Goal: Information Seeking & Learning: Learn about a topic

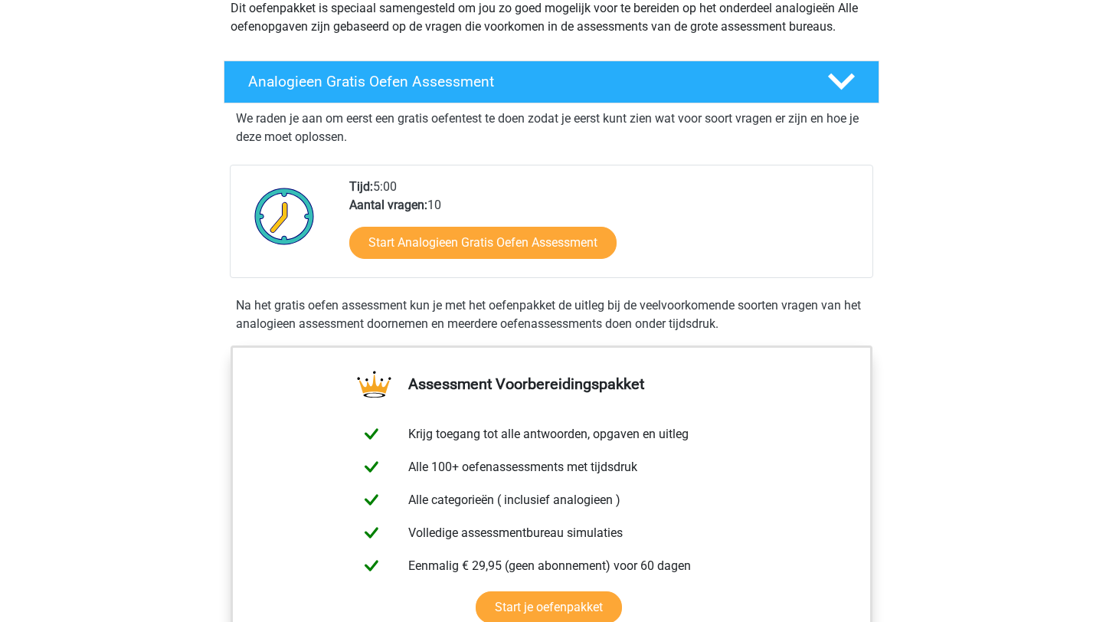
scroll to position [239, 0]
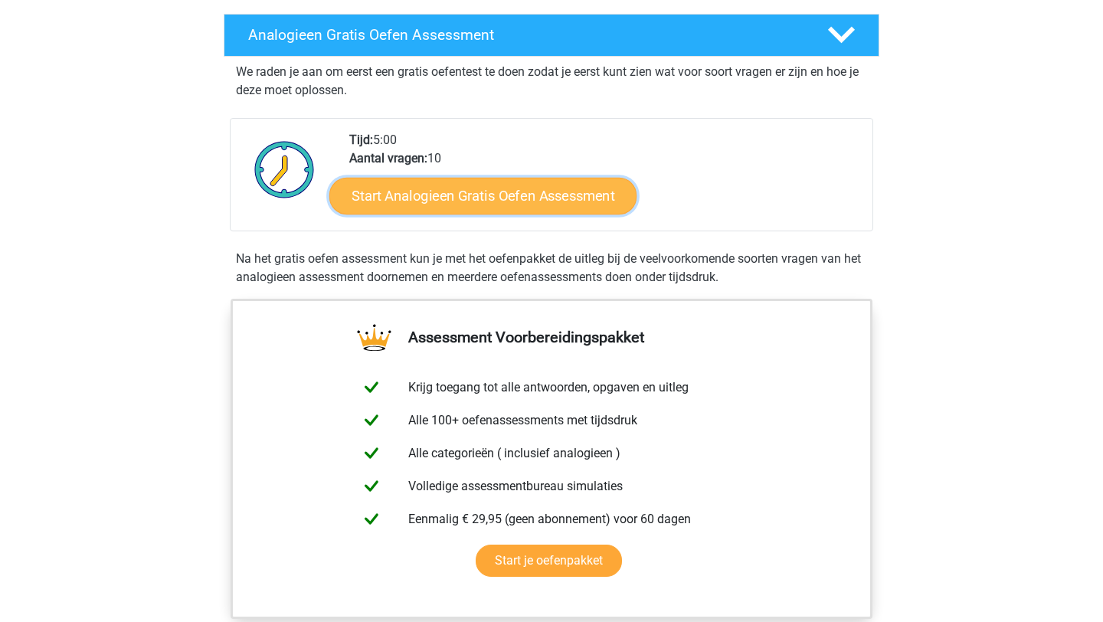
click at [453, 208] on link "Start Analogieen Gratis Oefen Assessment" at bounding box center [482, 195] width 307 height 37
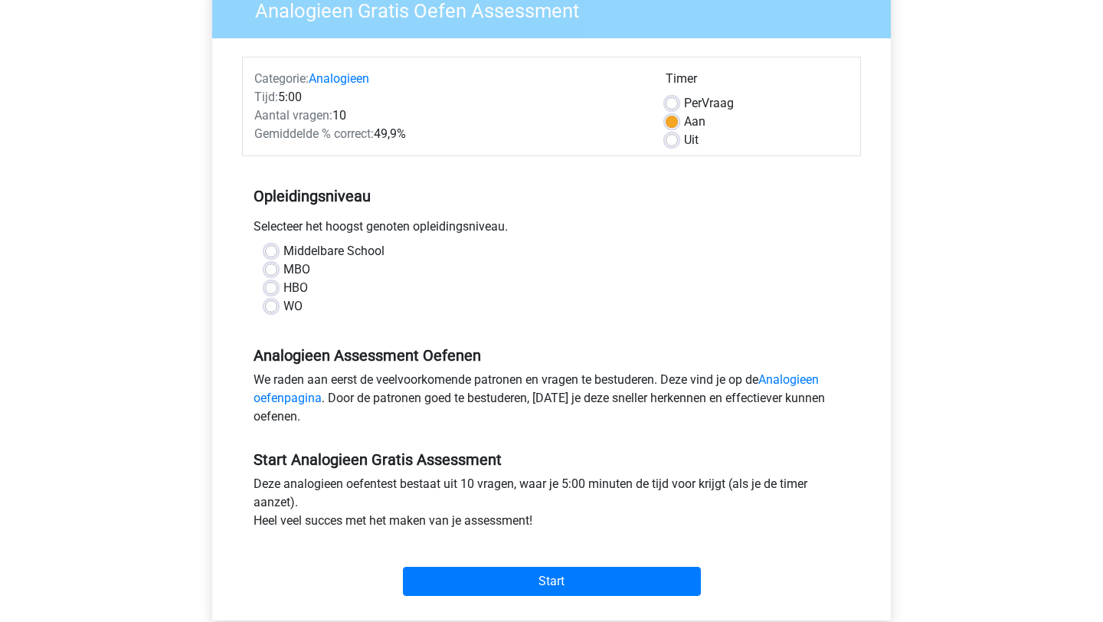
scroll to position [143, 0]
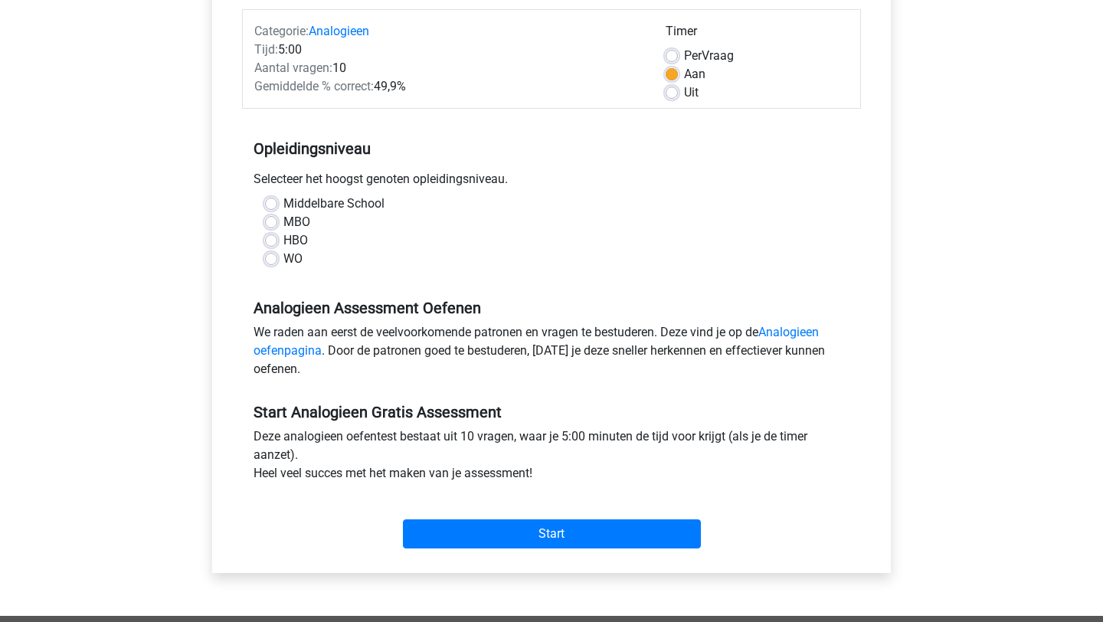
click at [283, 259] on label "WO" at bounding box center [292, 259] width 19 height 18
click at [274, 259] on input "WO" at bounding box center [271, 257] width 12 height 15
radio input "true"
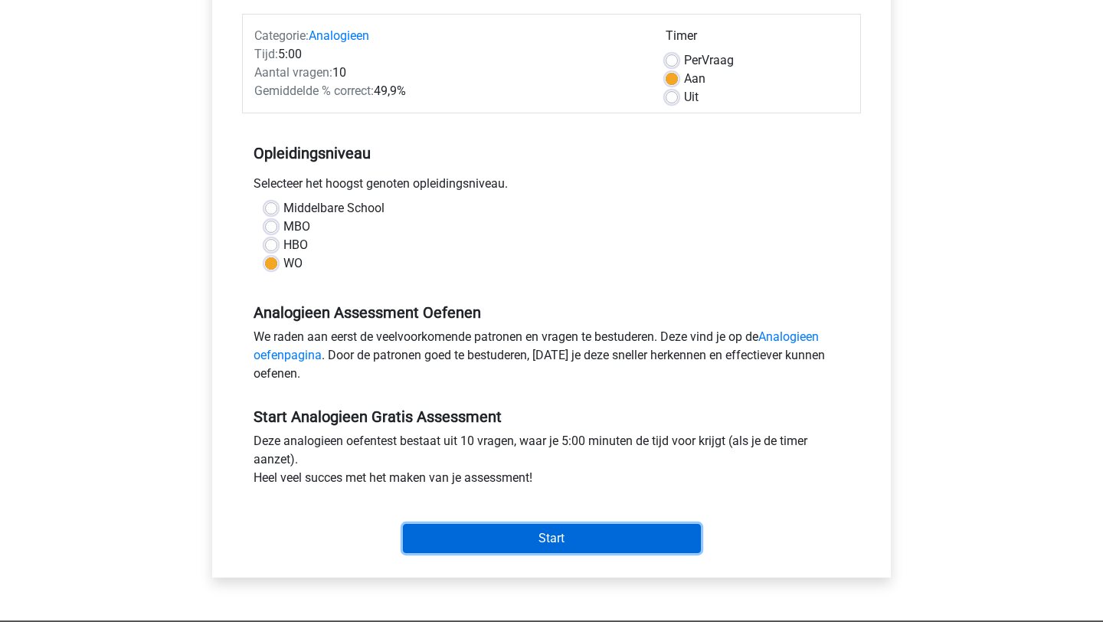
click at [522, 543] on input "Start" at bounding box center [552, 538] width 298 height 29
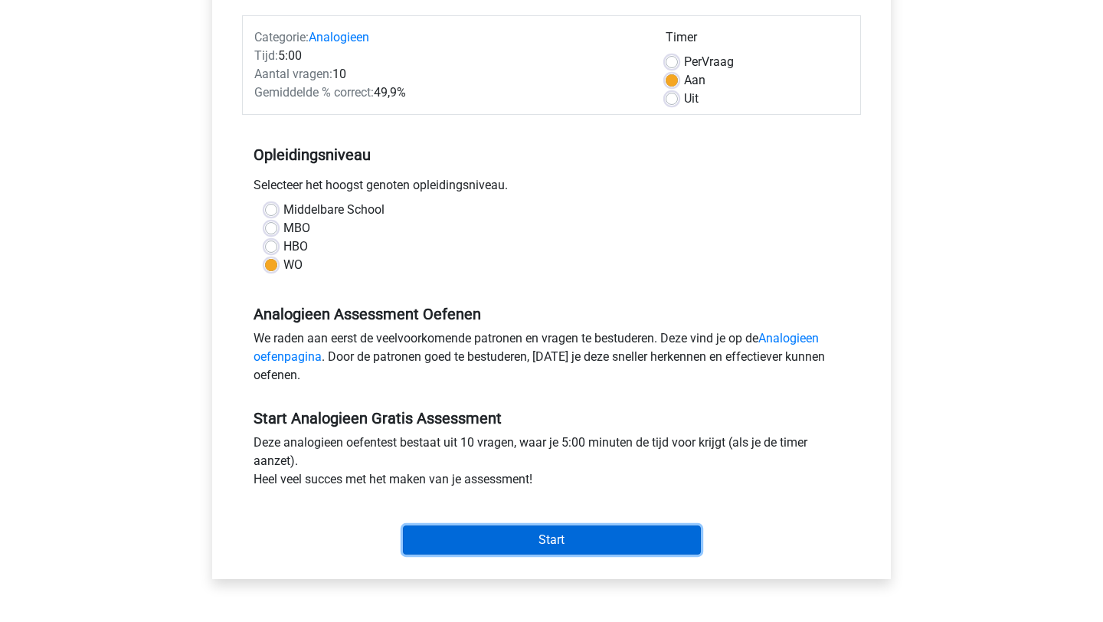
scroll to position [182, 0]
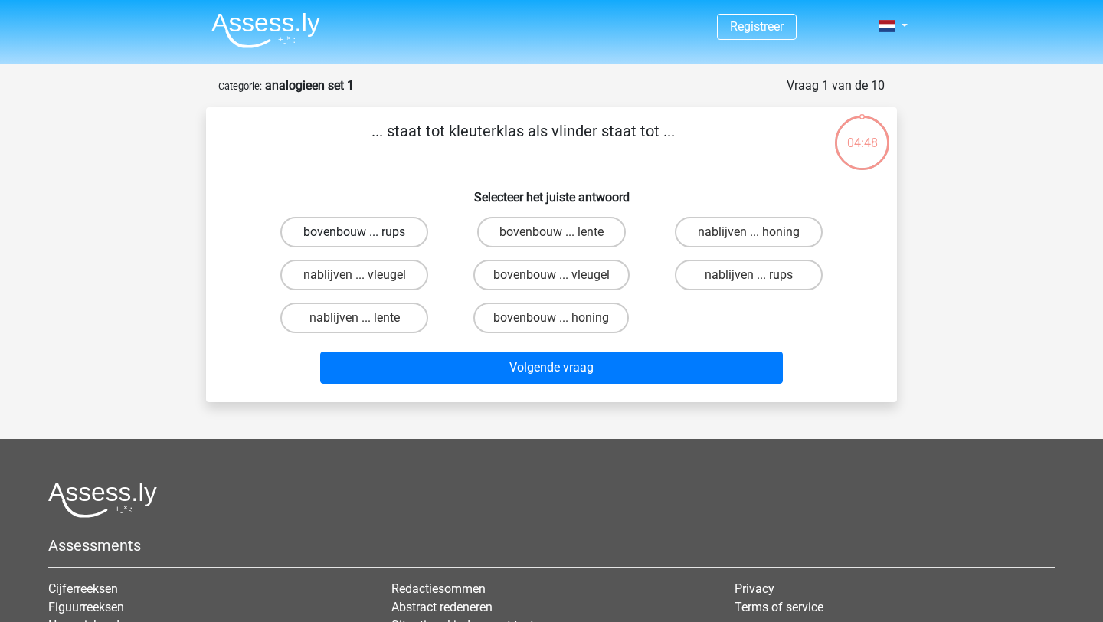
click at [383, 231] on label "bovenbouw ... rups" at bounding box center [354, 232] width 148 height 31
click at [365, 232] on input "bovenbouw ... rups" at bounding box center [360, 237] width 10 height 10
radio input "true"
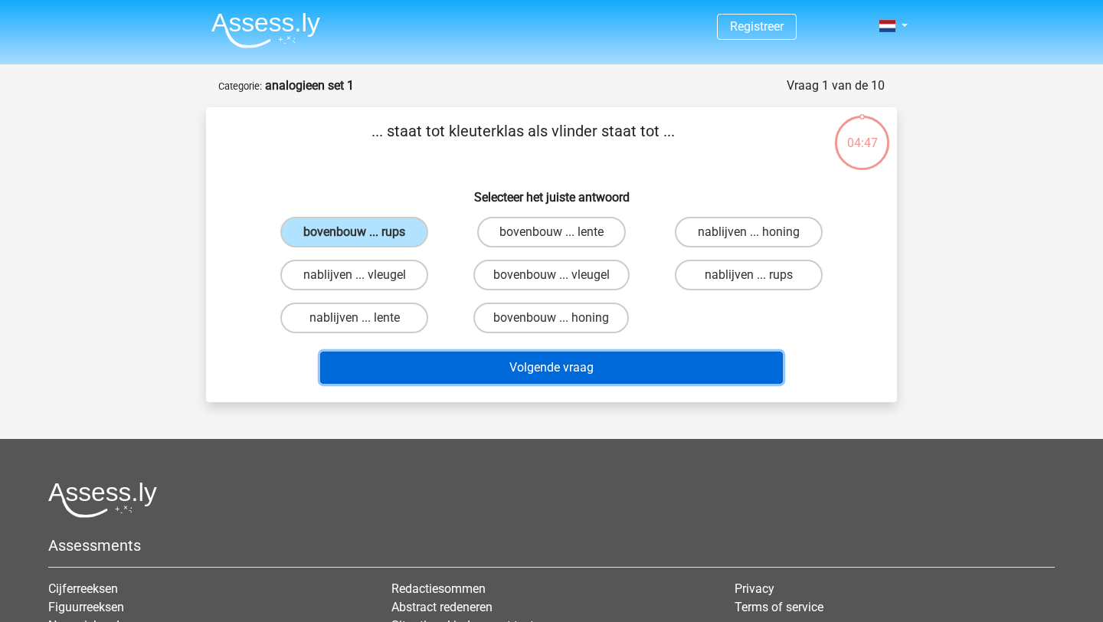
click at [481, 366] on button "Volgende vraag" at bounding box center [551, 368] width 463 height 32
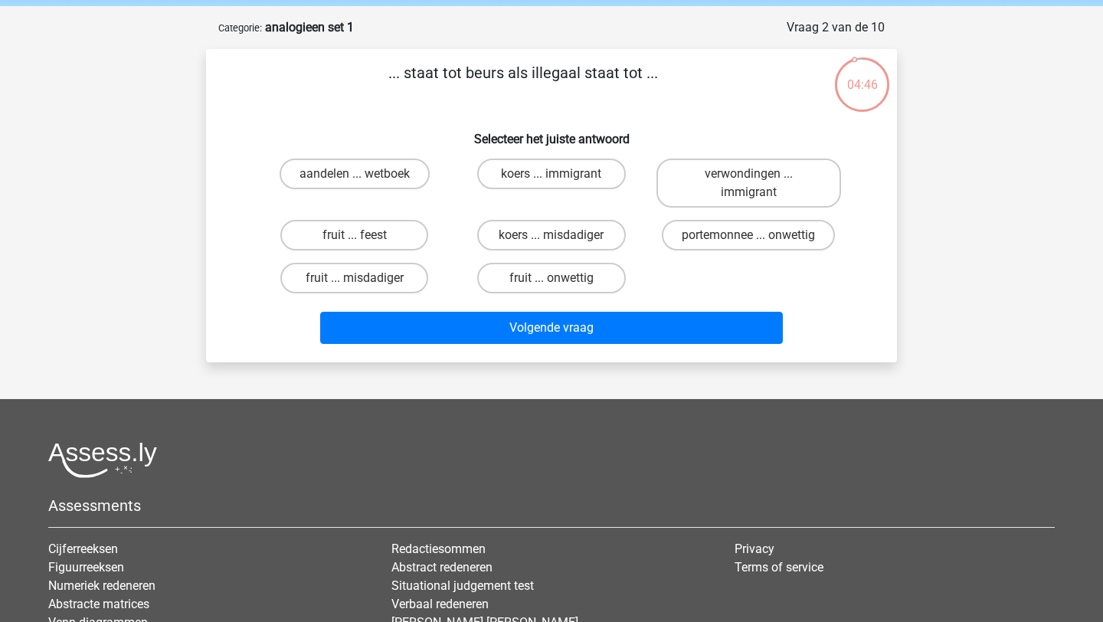
scroll to position [51, 0]
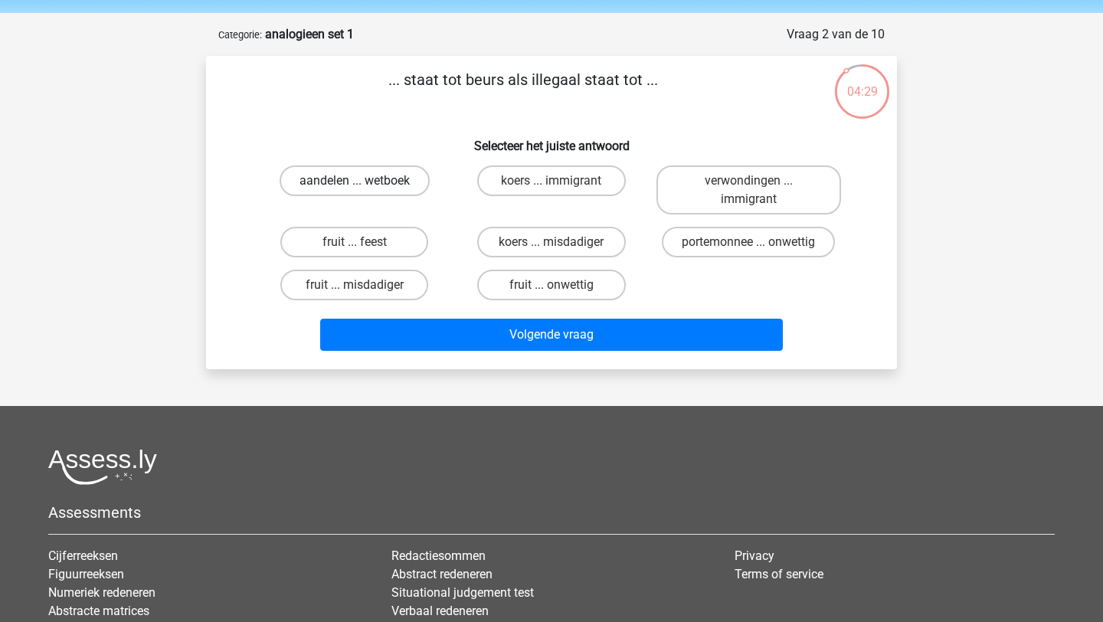
click at [398, 185] on label "aandelen ... wetboek" at bounding box center [355, 180] width 150 height 31
click at [365, 185] on input "aandelen ... wetboek" at bounding box center [360, 186] width 10 height 10
radio input "true"
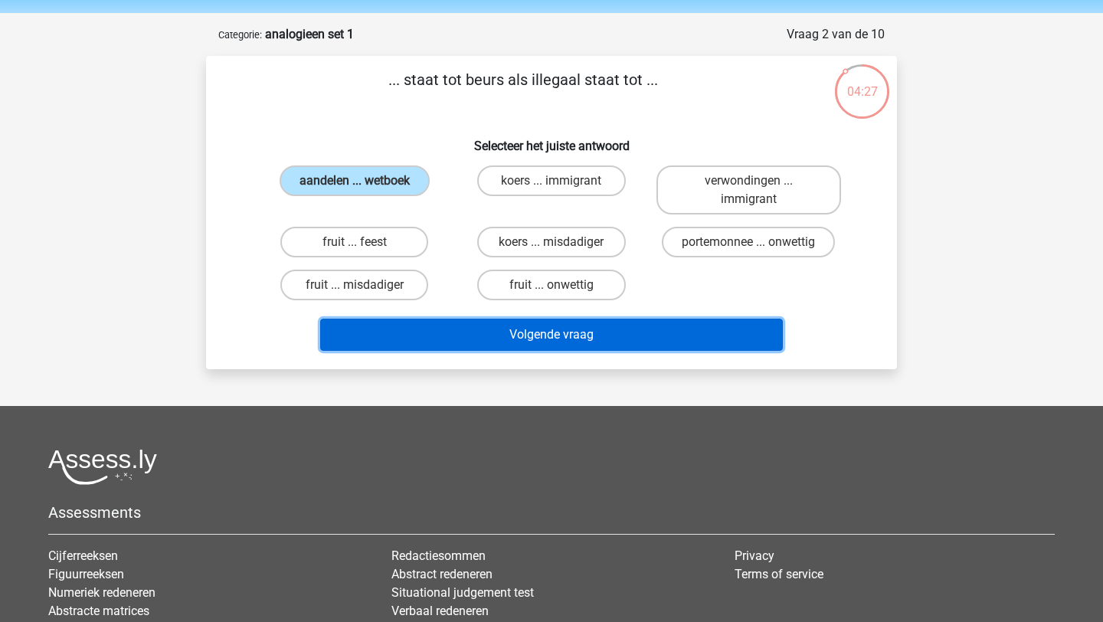
click at [532, 348] on button "Volgende vraag" at bounding box center [551, 335] width 463 height 32
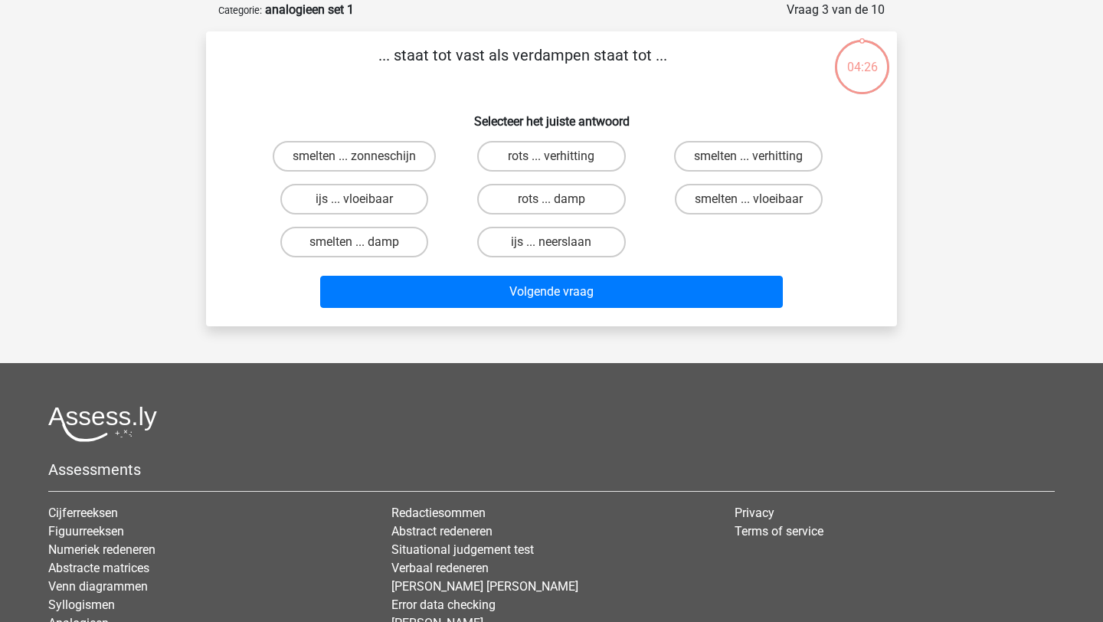
scroll to position [77, 0]
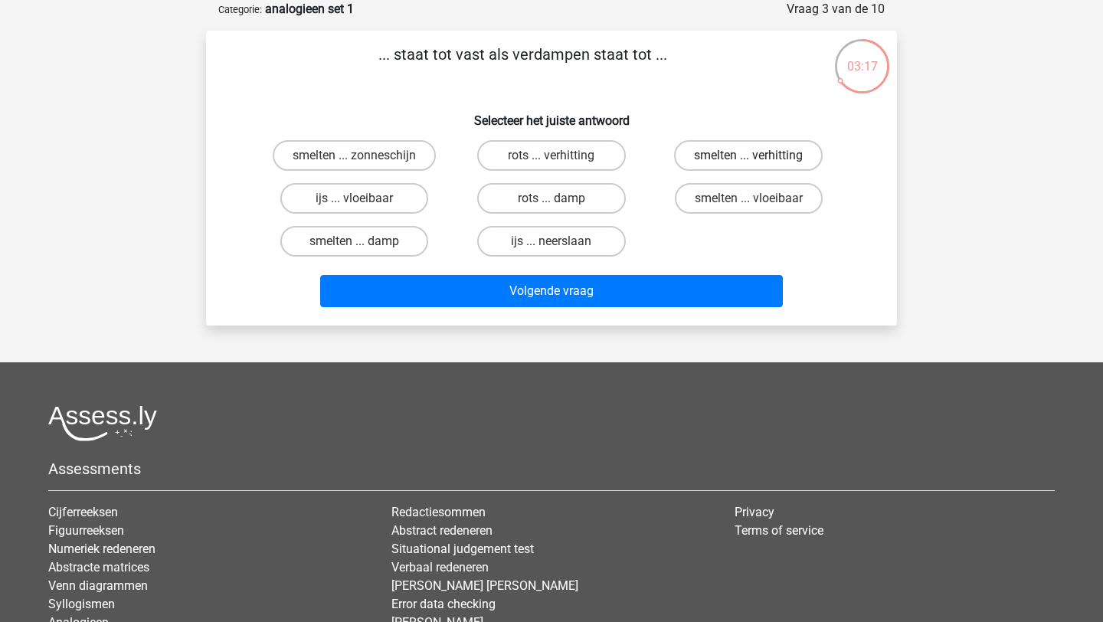
click at [699, 162] on label "smelten ... verhitting" at bounding box center [748, 155] width 149 height 31
click at [748, 162] on input "smelten ... verhitting" at bounding box center [753, 160] width 10 height 10
radio input "true"
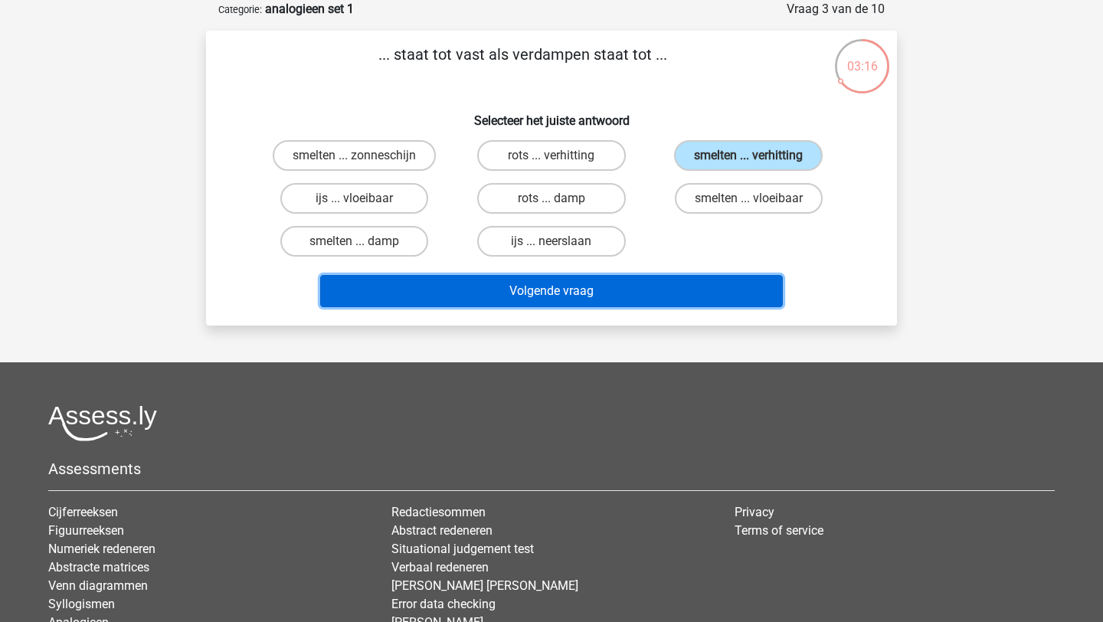
click at [617, 284] on button "Volgende vraag" at bounding box center [551, 291] width 463 height 32
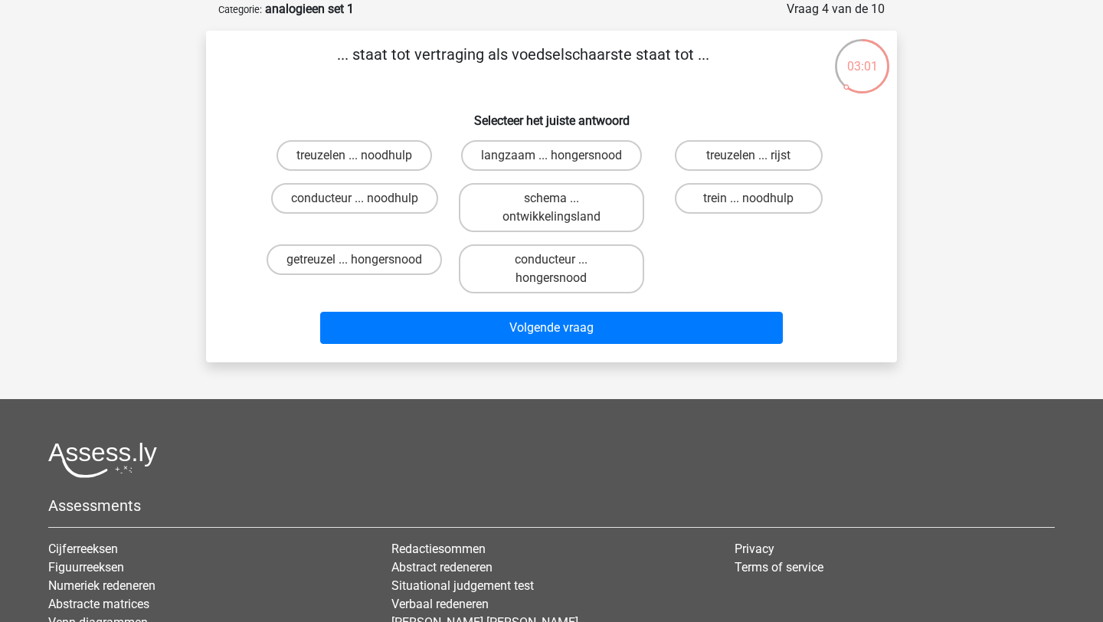
drag, startPoint x: 388, startPoint y: 265, endPoint x: 424, endPoint y: 280, distance: 39.1
click at [388, 265] on label "getreuzel ... hongersnood" at bounding box center [354, 259] width 175 height 31
click at [365, 265] on input "getreuzel ... hongersnood" at bounding box center [360, 265] width 10 height 10
radio input "true"
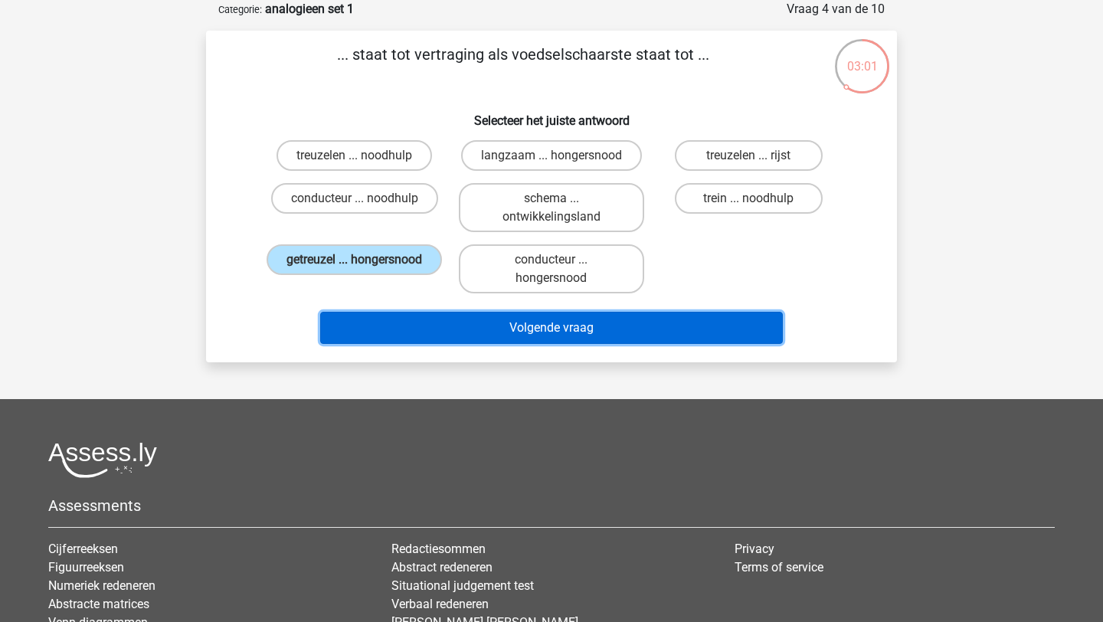
click at [487, 332] on button "Volgende vraag" at bounding box center [551, 328] width 463 height 32
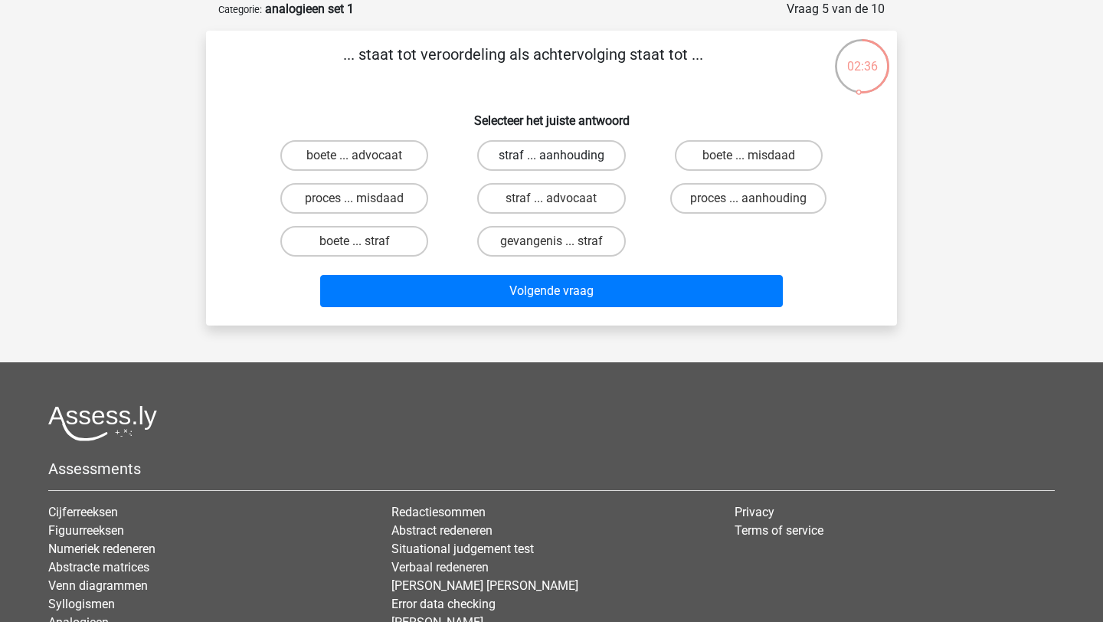
click at [586, 165] on label "straf ... aanhouding" at bounding box center [551, 155] width 148 height 31
click at [561, 165] on input "straf ... aanhouding" at bounding box center [556, 160] width 10 height 10
radio input "true"
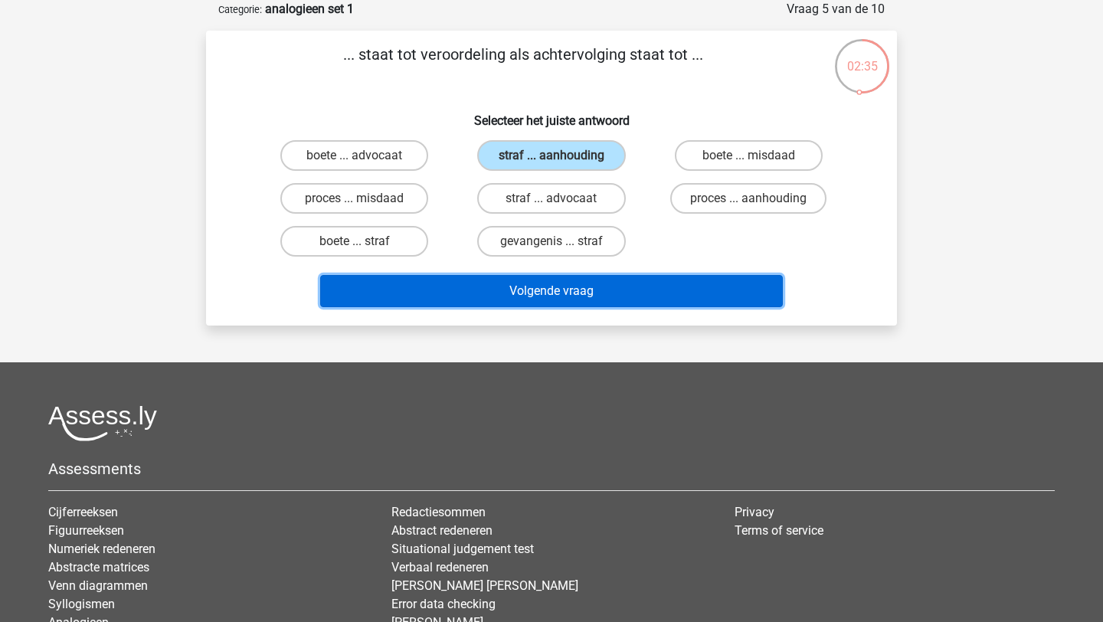
click at [574, 276] on button "Volgende vraag" at bounding box center [551, 291] width 463 height 32
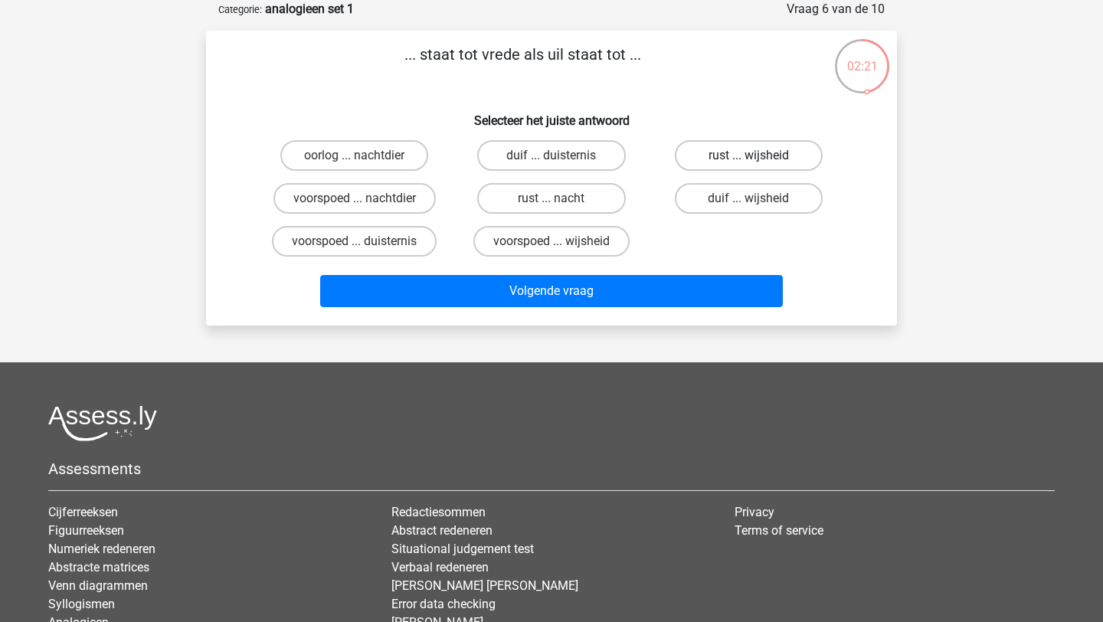
click at [739, 162] on label "rust ... wijsheid" at bounding box center [749, 155] width 148 height 31
click at [748, 162] on input "rust ... wijsheid" at bounding box center [753, 160] width 10 height 10
radio input "true"
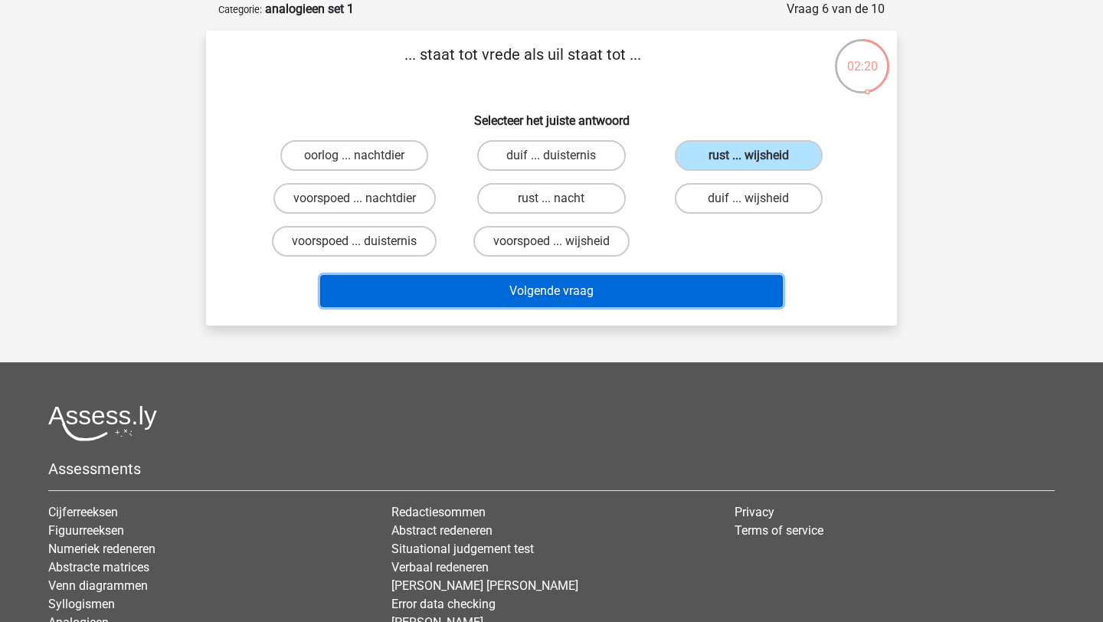
click at [660, 293] on button "Volgende vraag" at bounding box center [551, 291] width 463 height 32
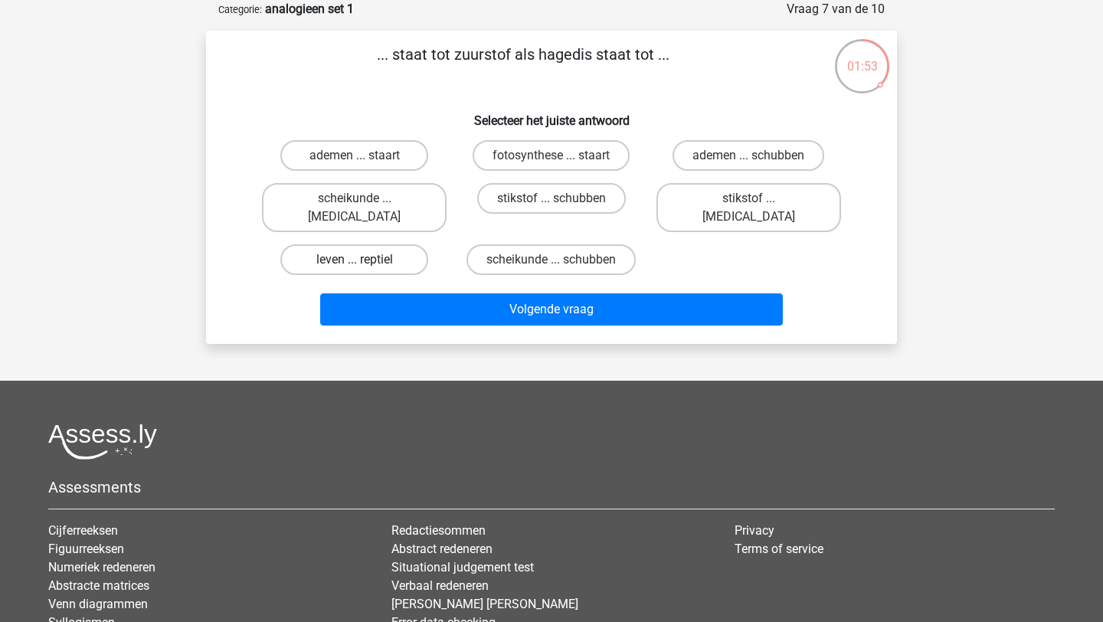
click at [332, 244] on label "leven ... reptiel" at bounding box center [354, 259] width 148 height 31
click at [355, 260] on input "leven ... reptiel" at bounding box center [360, 265] width 10 height 10
radio input "true"
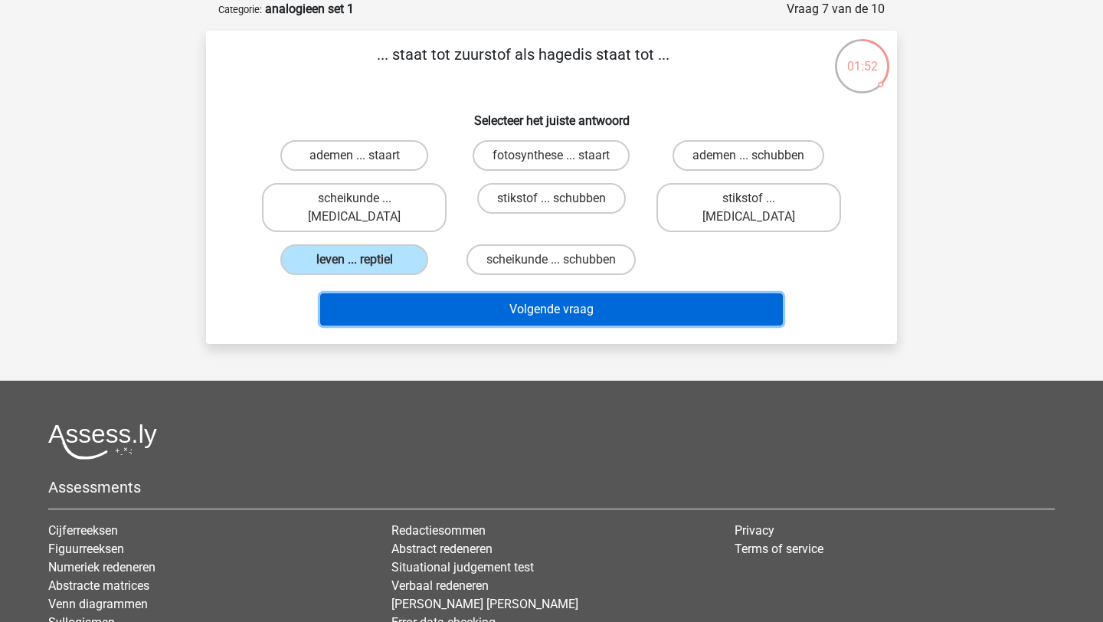
click at [530, 299] on button "Volgende vraag" at bounding box center [551, 309] width 463 height 32
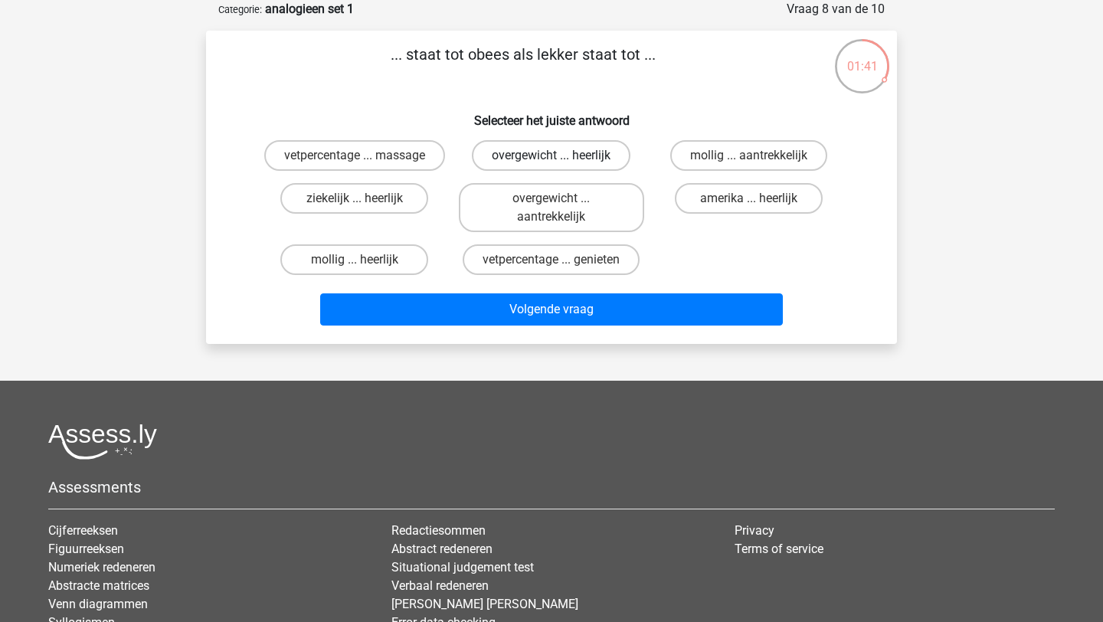
click at [509, 165] on label "overgewicht ... heerlijk" at bounding box center [551, 155] width 159 height 31
click at [551, 165] on input "overgewicht ... heerlijk" at bounding box center [556, 160] width 10 height 10
radio input "true"
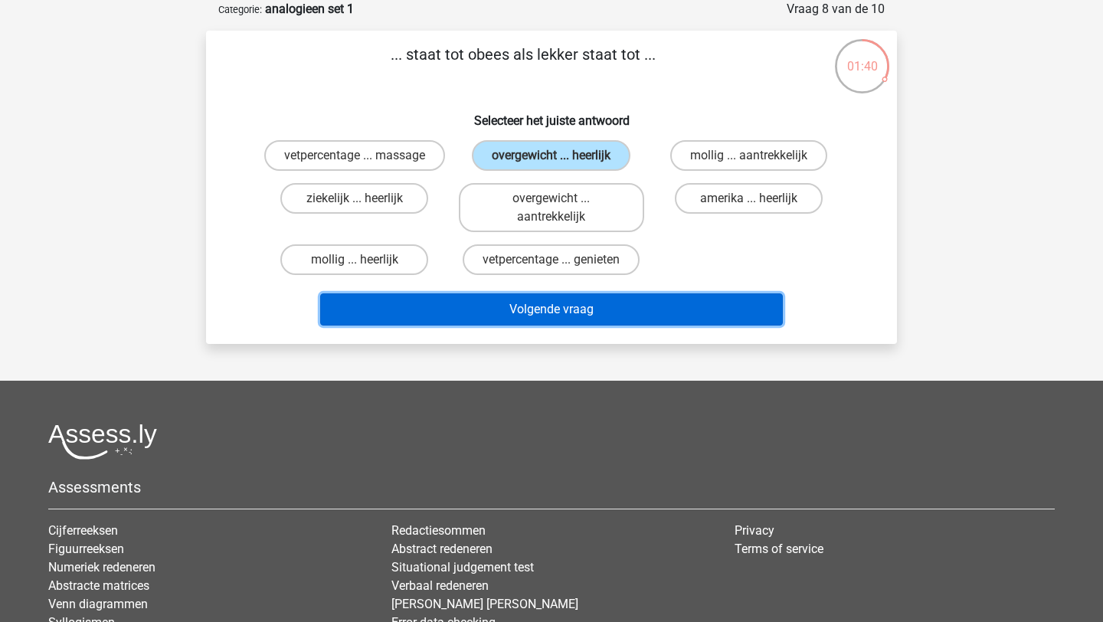
click at [626, 305] on button "Volgende vraag" at bounding box center [551, 309] width 463 height 32
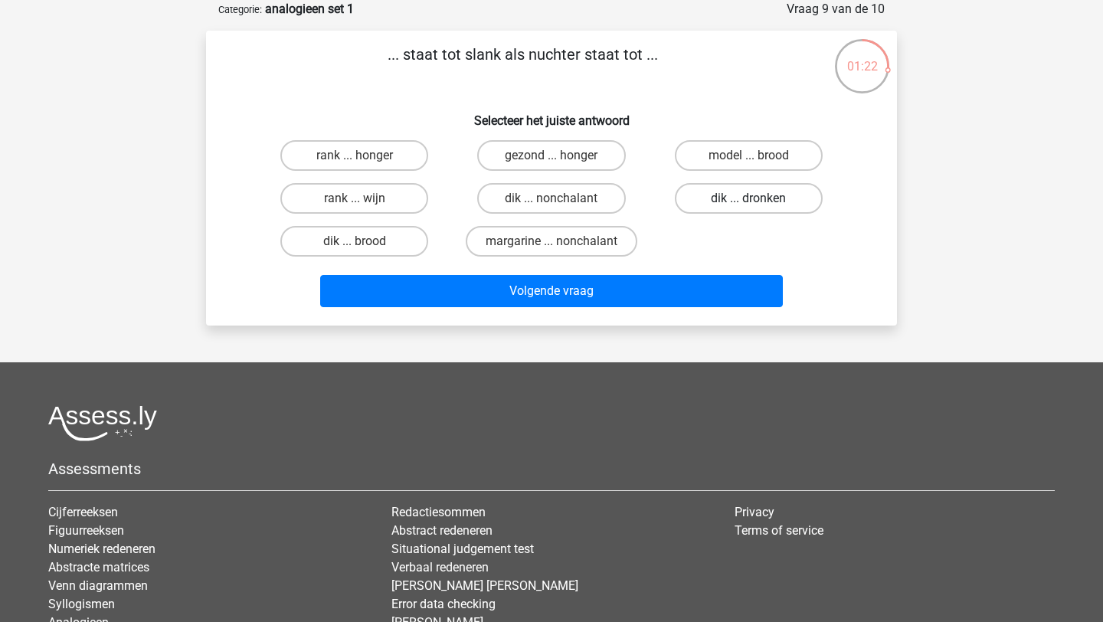
click at [724, 203] on label "dik ... dronken" at bounding box center [749, 198] width 148 height 31
click at [748, 203] on input "dik ... dronken" at bounding box center [753, 203] width 10 height 10
radio input "true"
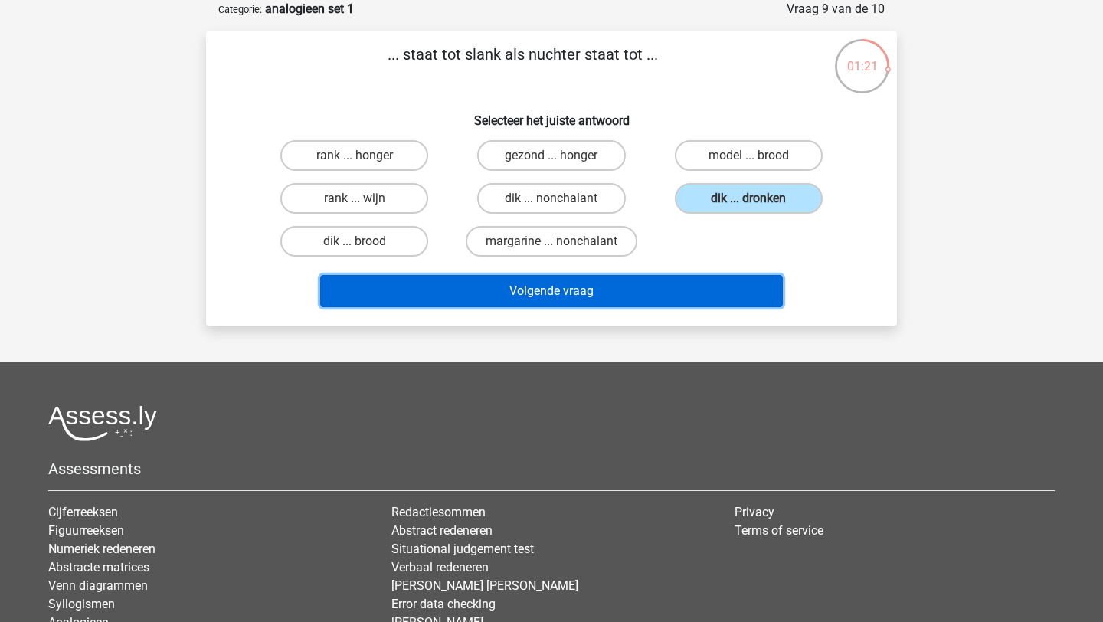
click at [666, 292] on button "Volgende vraag" at bounding box center [551, 291] width 463 height 32
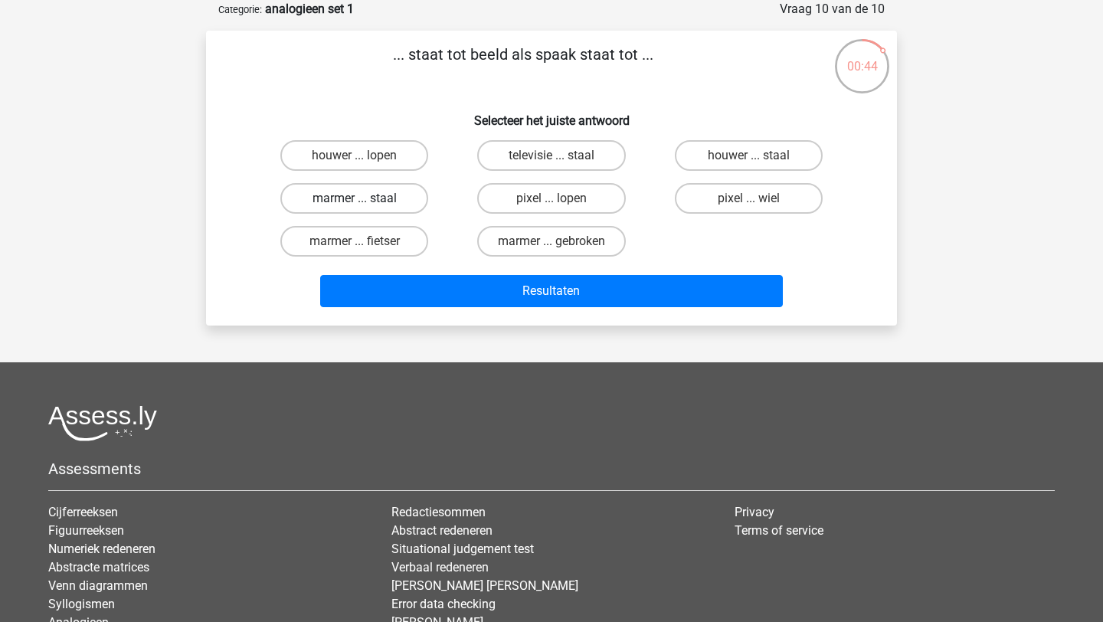
click at [406, 202] on label "marmer ... staal" at bounding box center [354, 198] width 148 height 31
click at [365, 202] on input "marmer ... staal" at bounding box center [360, 203] width 10 height 10
radio input "true"
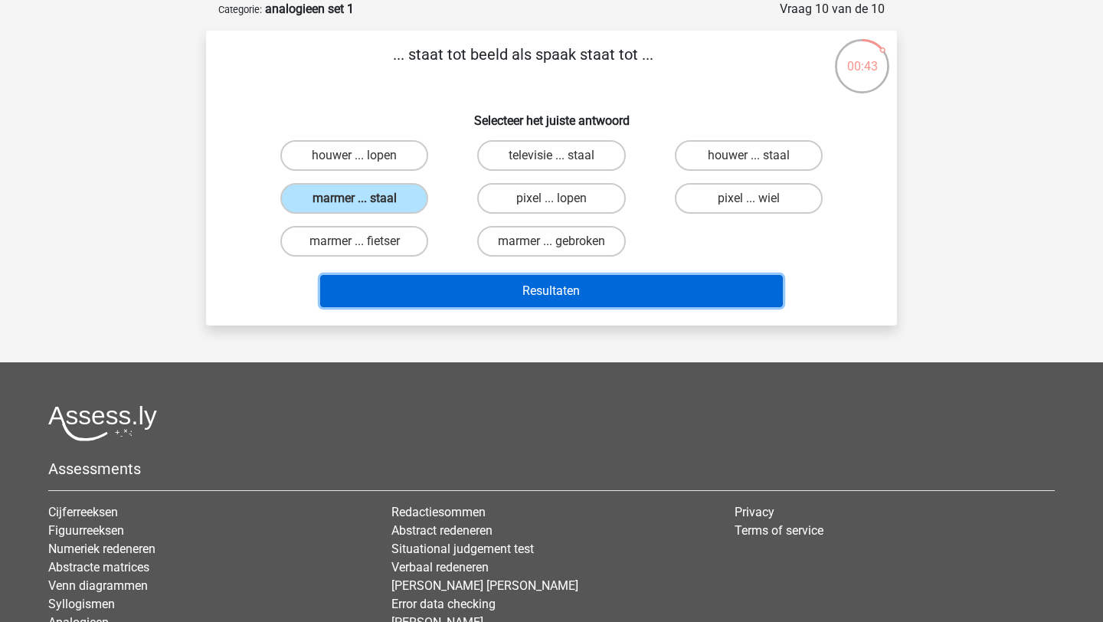
click at [481, 295] on button "Resultaten" at bounding box center [551, 291] width 463 height 32
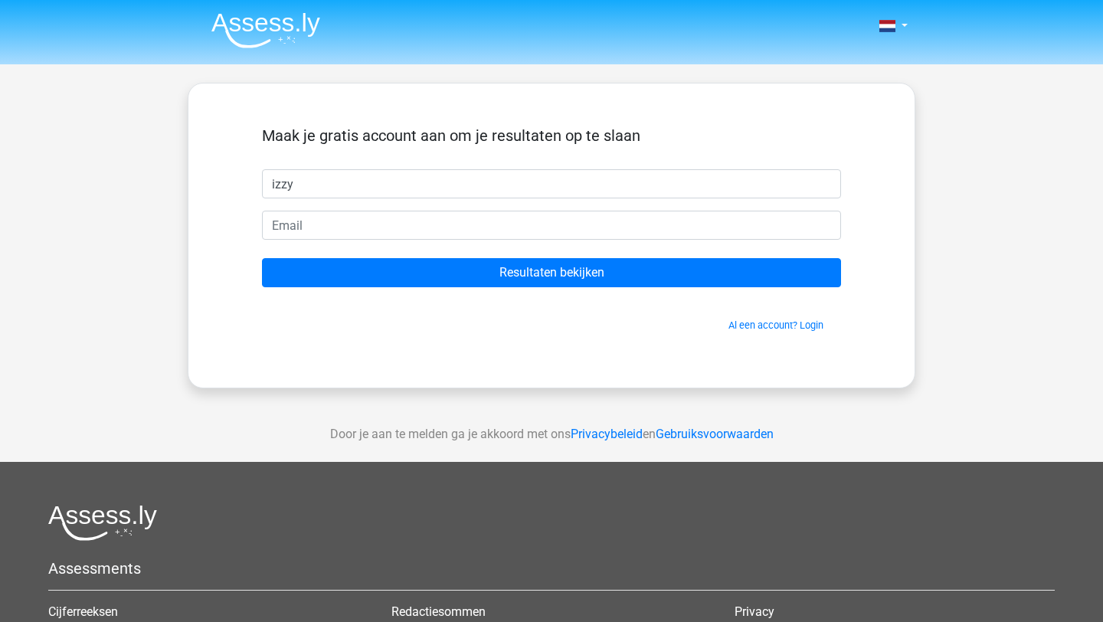
type input "izzy"
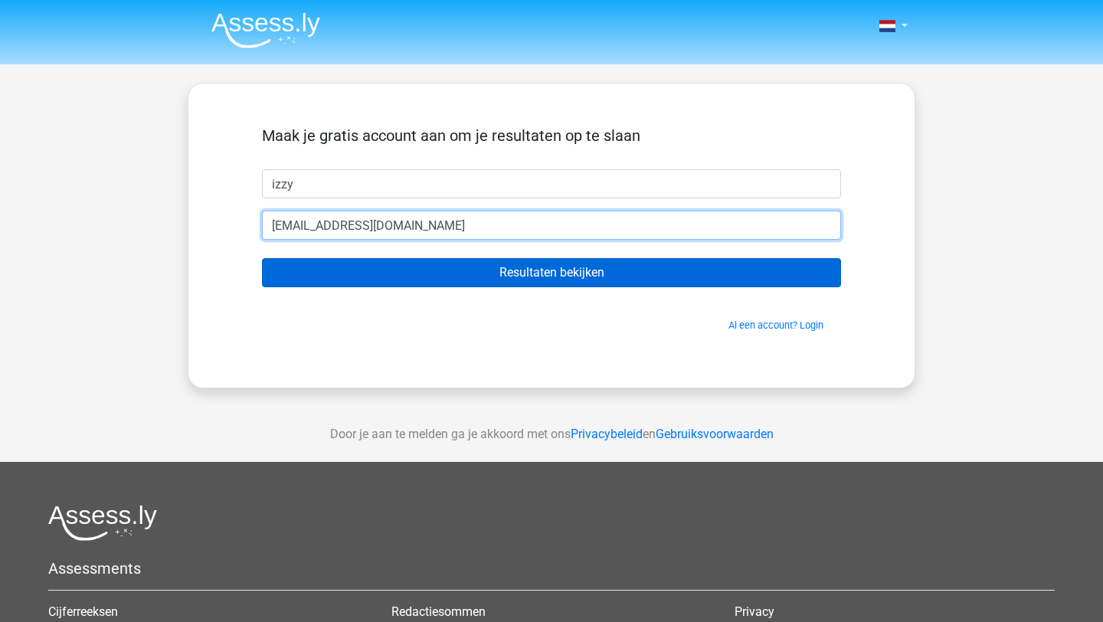
type input "izzyaventador@gmail.com"
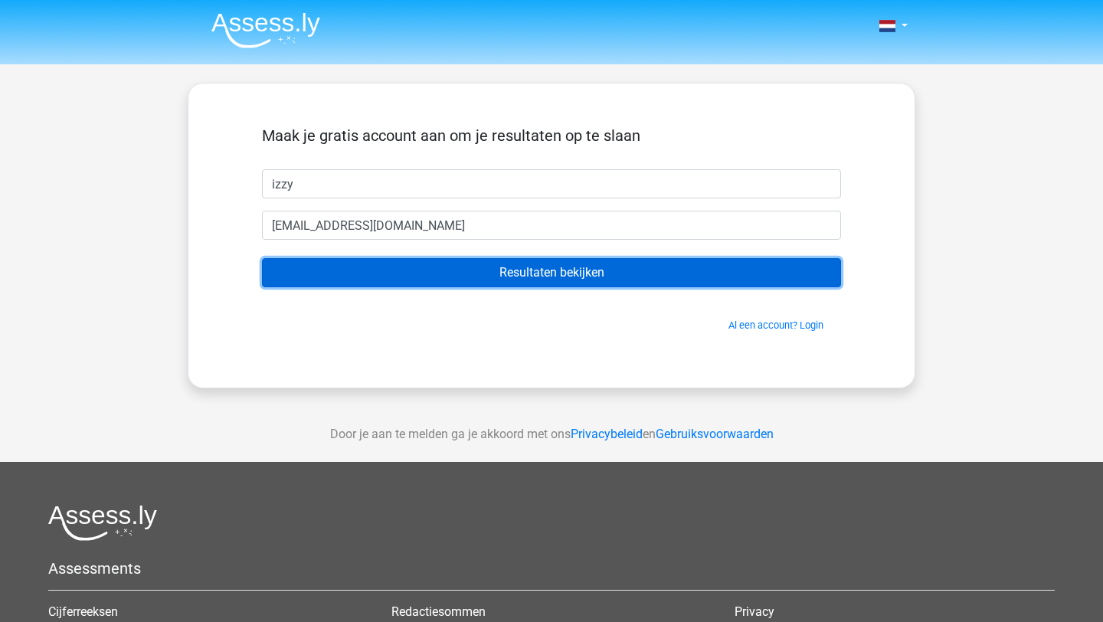
click at [527, 279] on input "Resultaten bekijken" at bounding box center [551, 272] width 579 height 29
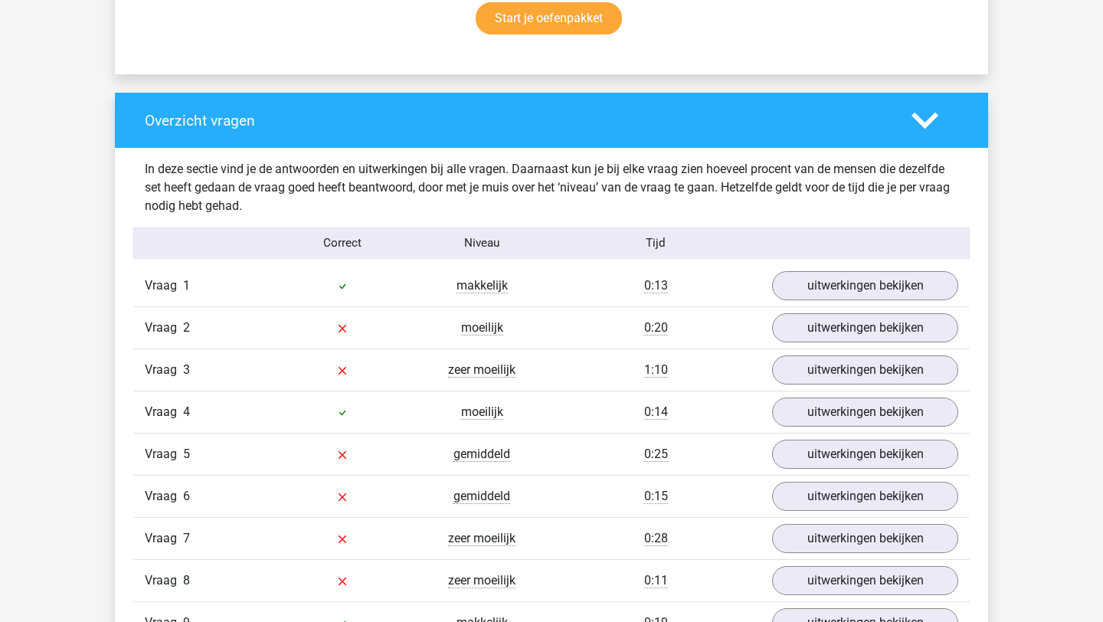
scroll to position [1055, 0]
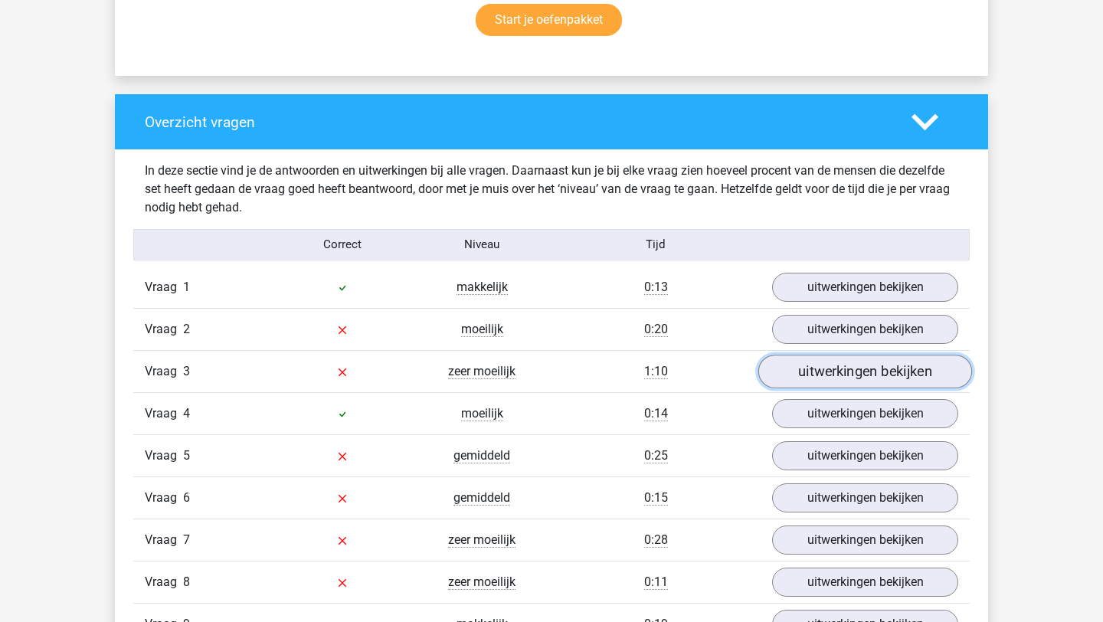
click at [827, 381] on link "uitwerkingen bekijken" at bounding box center [865, 372] width 214 height 34
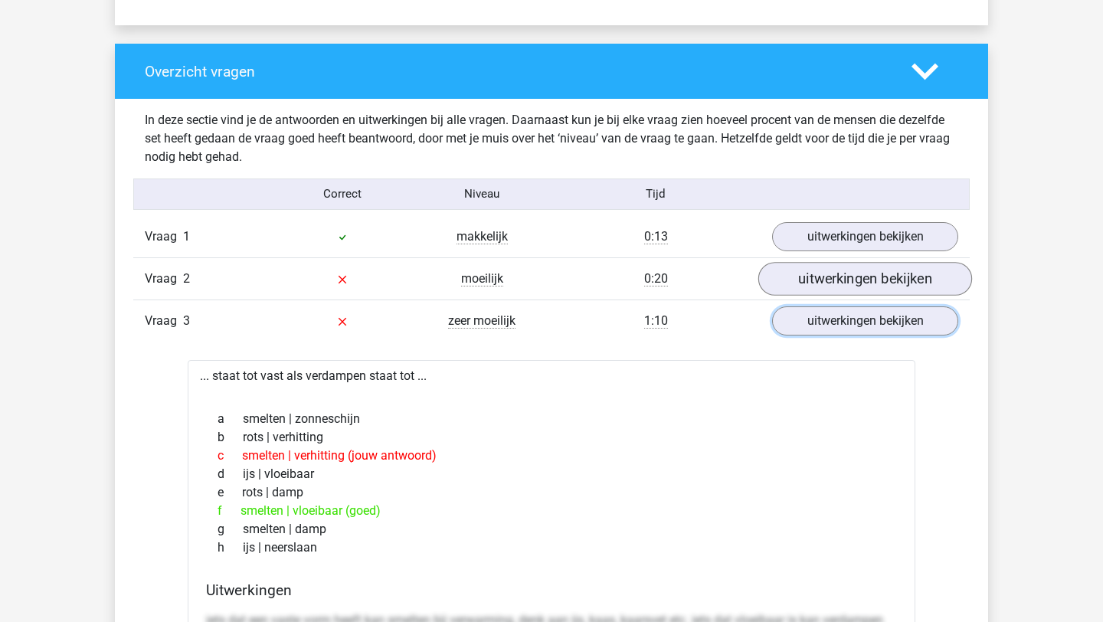
scroll to position [1102, 0]
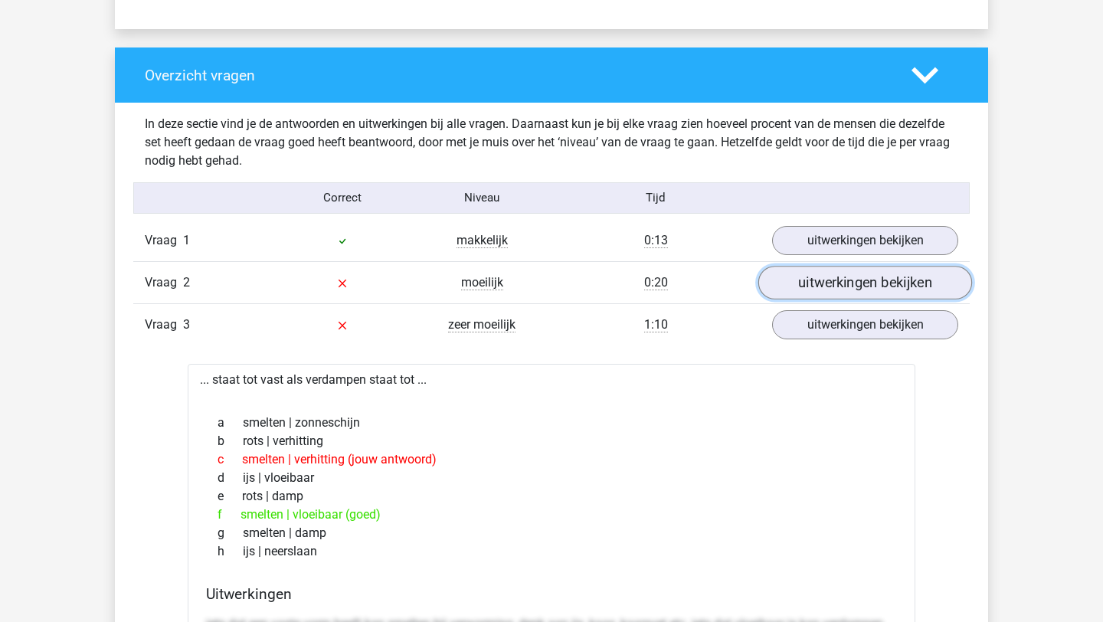
click at [848, 276] on link "uitwerkingen bekijken" at bounding box center [865, 283] width 214 height 34
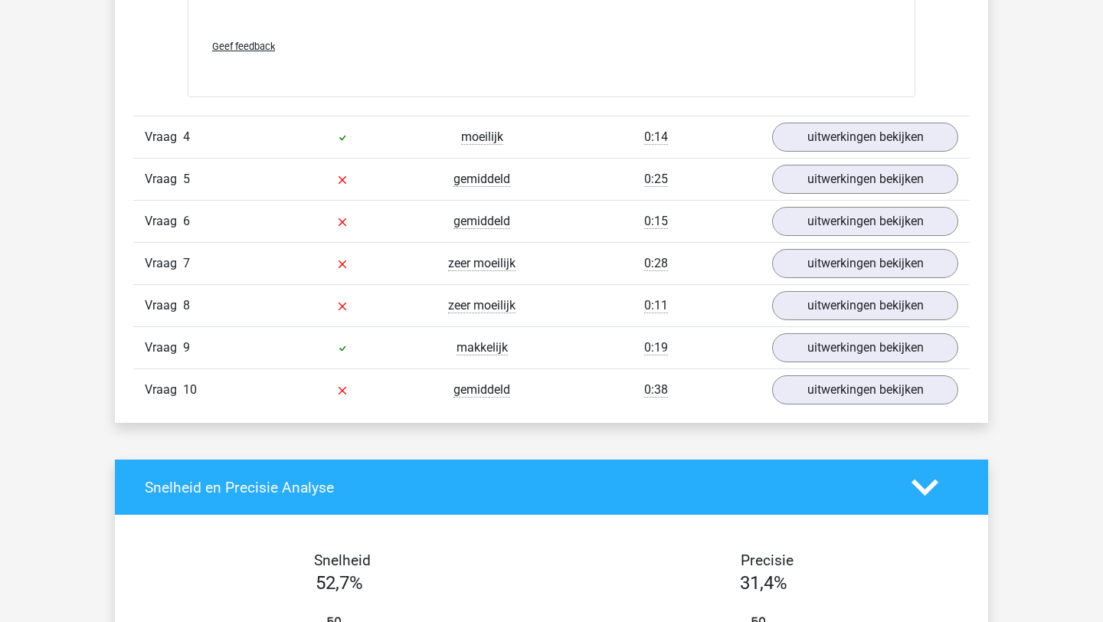
scroll to position [2527, 0]
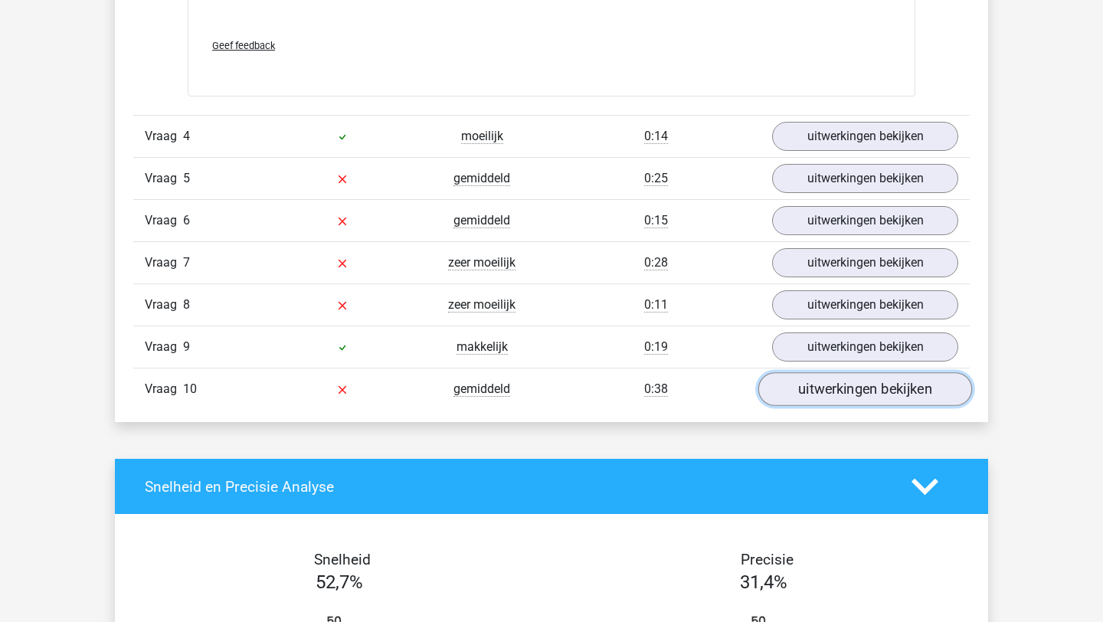
click at [820, 394] on link "uitwerkingen bekijken" at bounding box center [865, 390] width 214 height 34
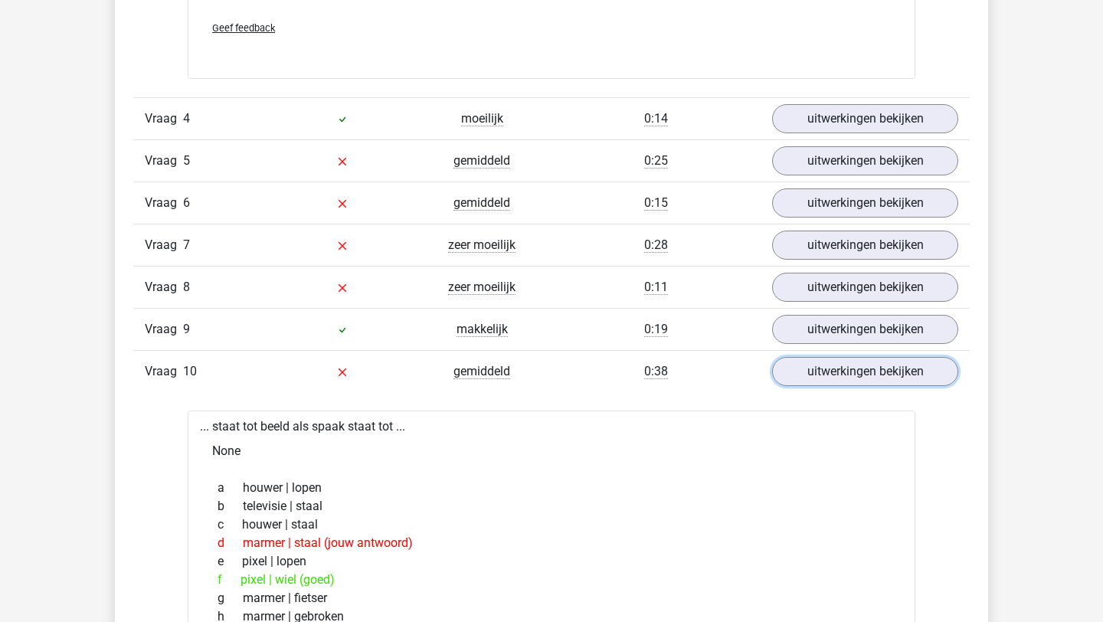
scroll to position [2542, 0]
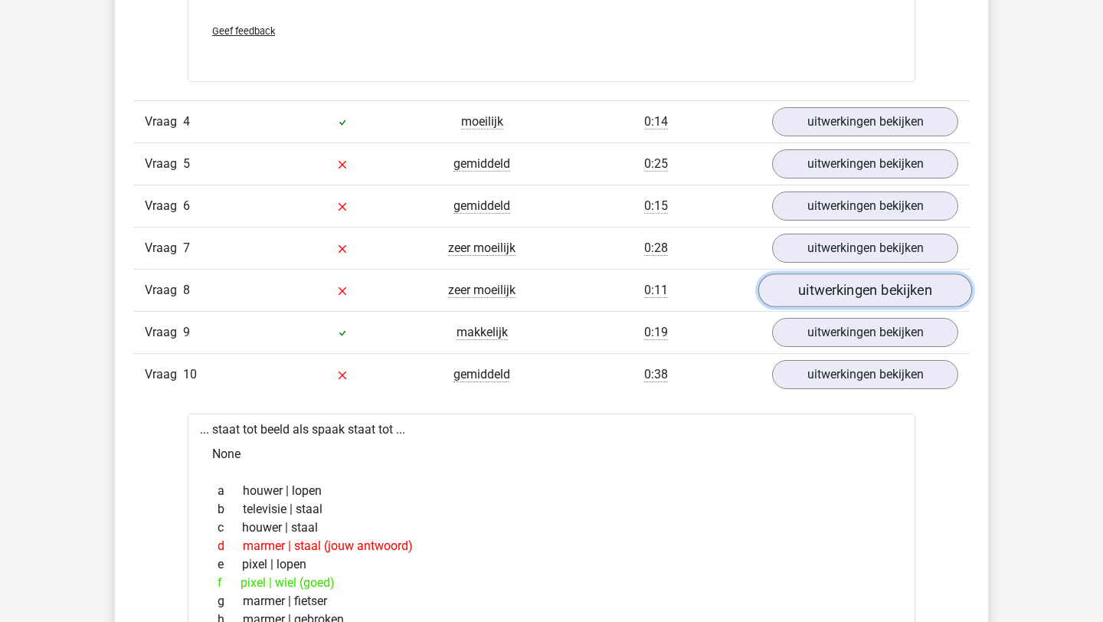
click at [813, 290] on link "uitwerkingen bekijken" at bounding box center [865, 291] width 214 height 34
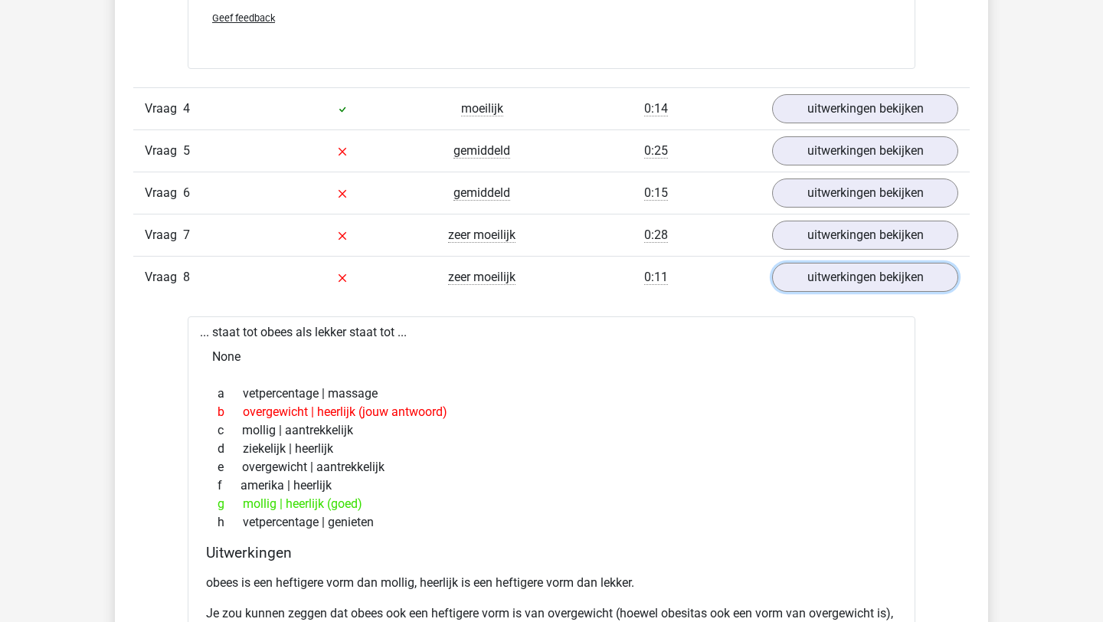
scroll to position [2540, 0]
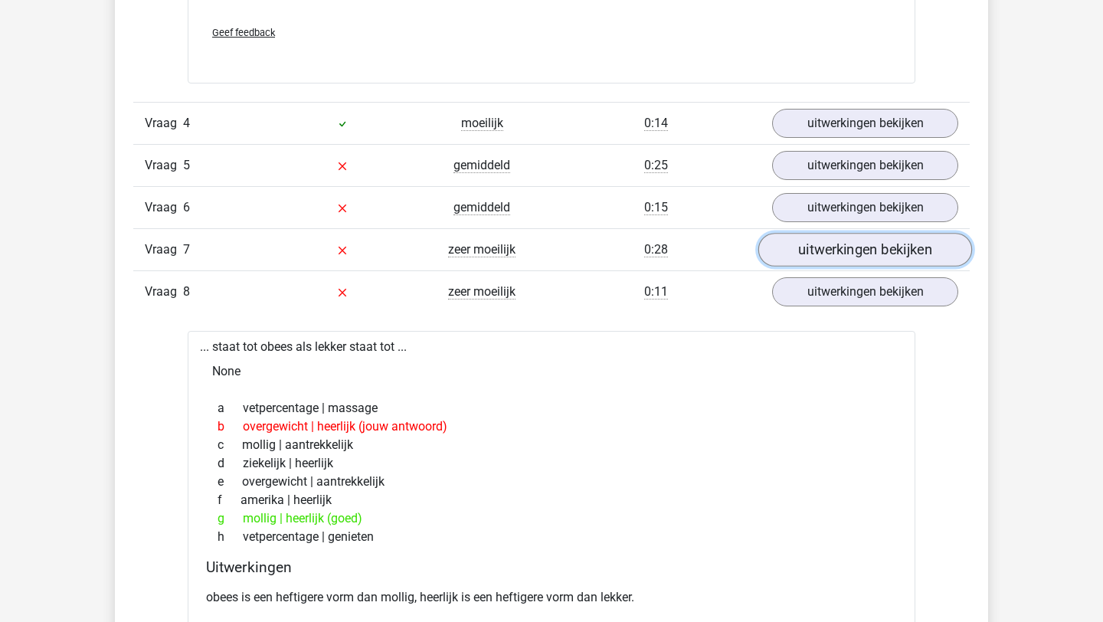
click at [868, 240] on link "uitwerkingen bekijken" at bounding box center [865, 251] width 214 height 34
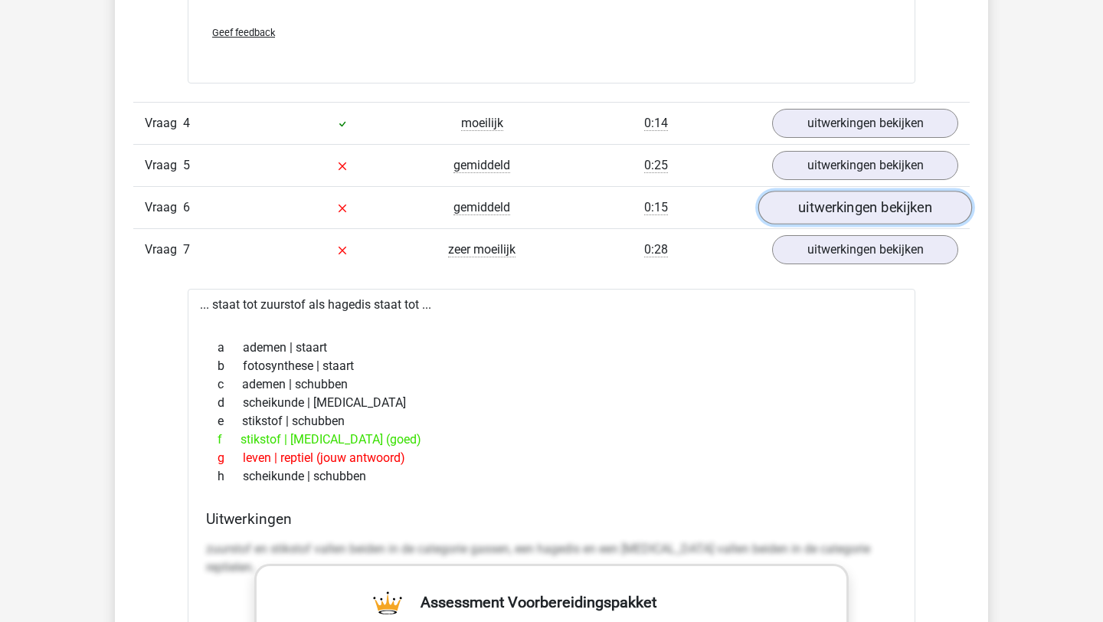
click at [842, 194] on link "uitwerkingen bekijken" at bounding box center [865, 208] width 214 height 34
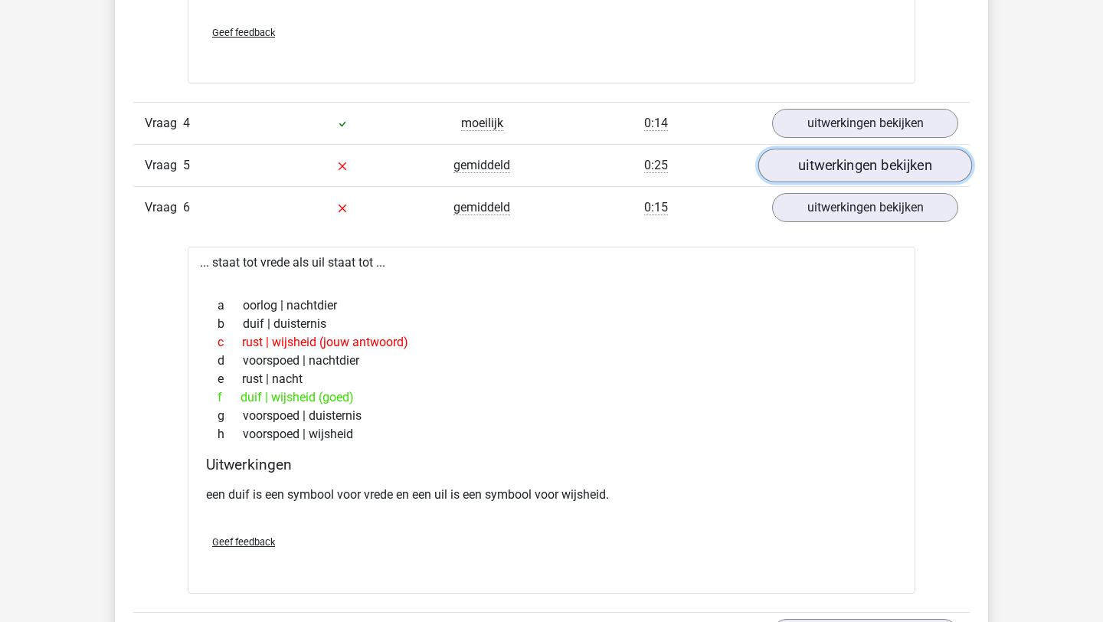
click at [830, 166] on link "uitwerkingen bekijken" at bounding box center [865, 166] width 214 height 34
